Goal: Task Accomplishment & Management: Use online tool/utility

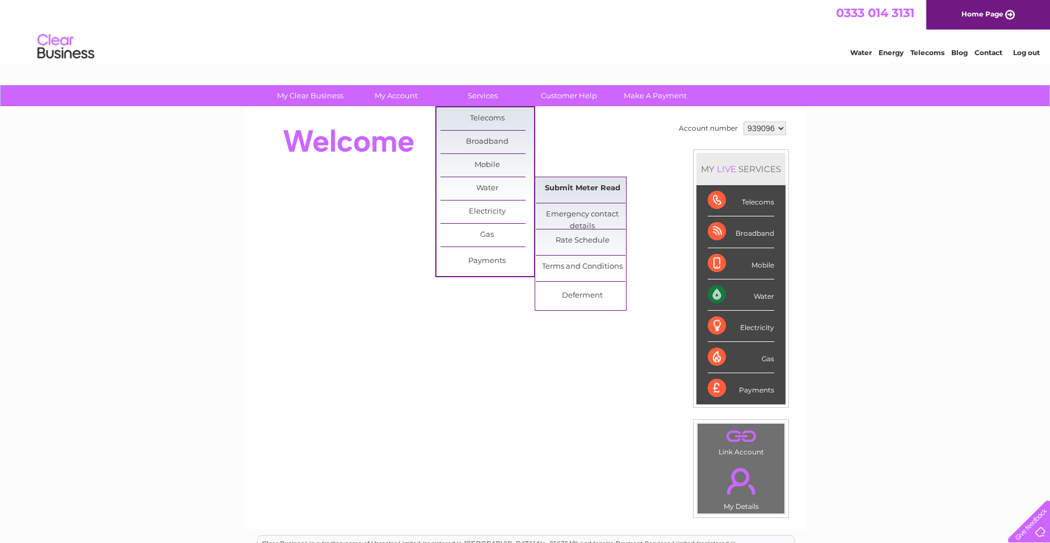
click at [585, 192] on link "Submit Meter Read" at bounding box center [583, 188] width 94 height 23
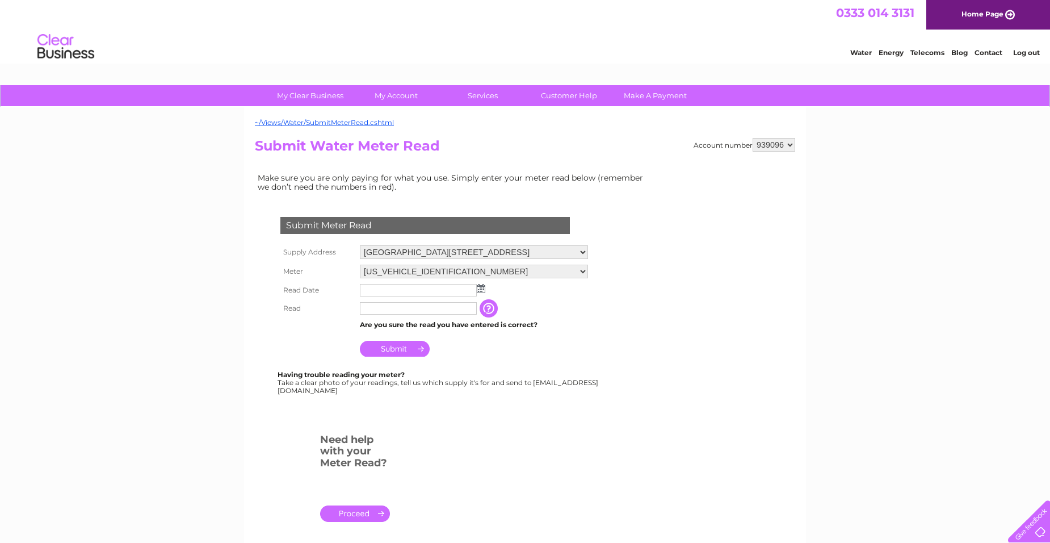
click at [481, 291] on img at bounding box center [481, 288] width 9 height 9
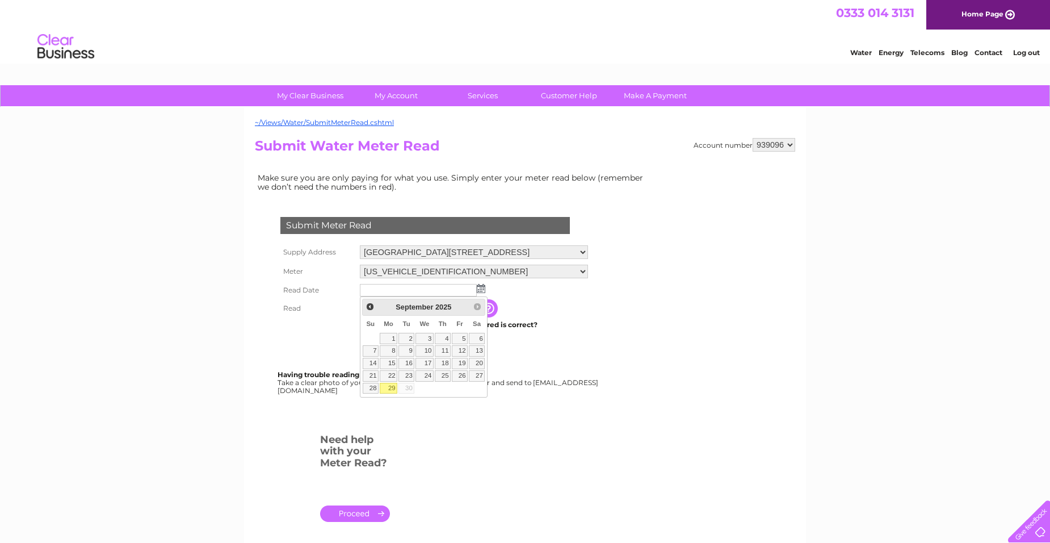
click at [393, 387] on link "29" at bounding box center [389, 387] width 18 height 11
type input "2025/09/29"
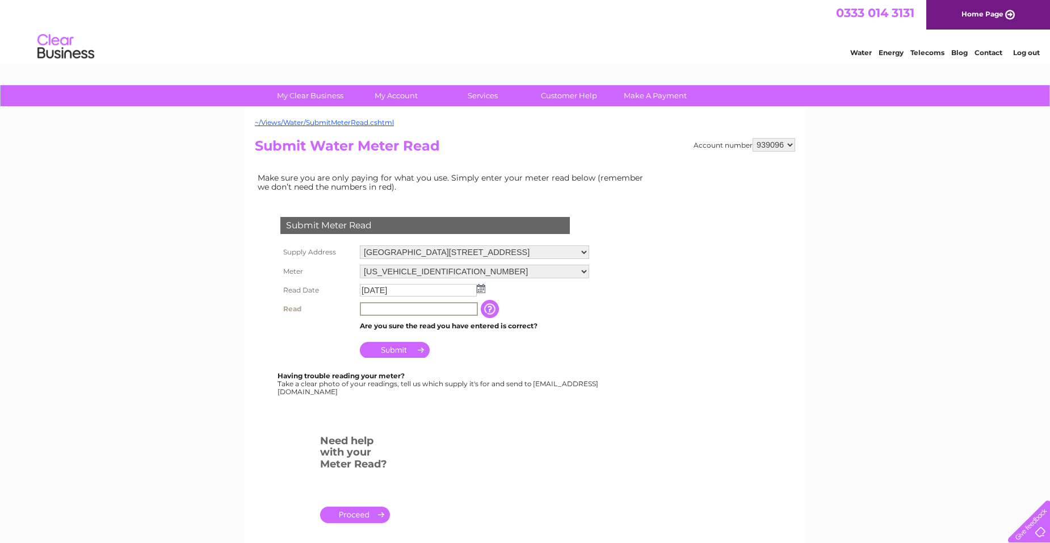
click at [417, 304] on input "text" at bounding box center [419, 309] width 118 height 14
type input "1462"
click at [392, 354] on input "Submit" at bounding box center [395, 350] width 70 height 16
